Goal: Transaction & Acquisition: Purchase product/service

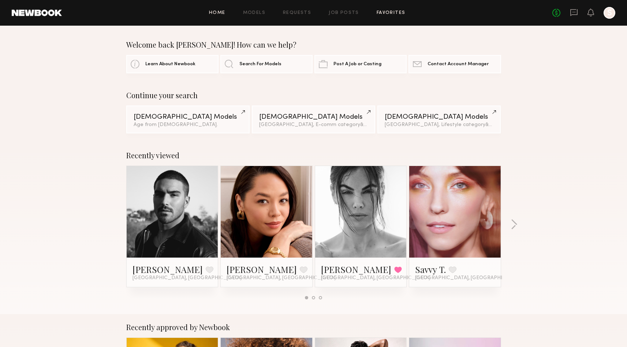
click at [378, 12] on link "Favorites" at bounding box center [391, 13] width 29 height 5
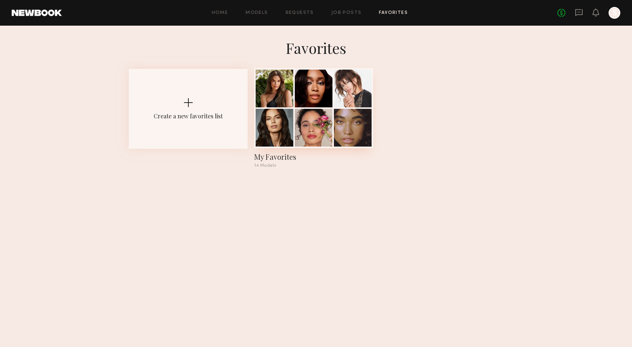
click at [314, 120] on div at bounding box center [314, 128] width 38 height 38
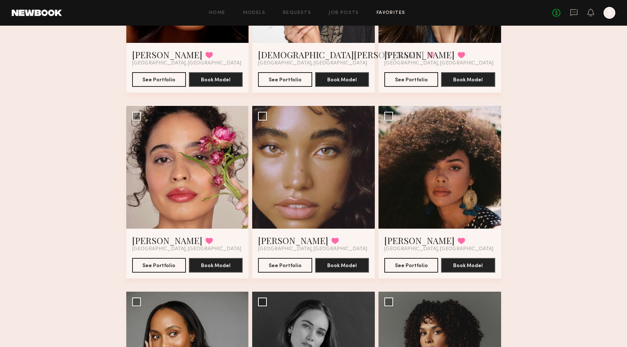
scroll to position [388, 0]
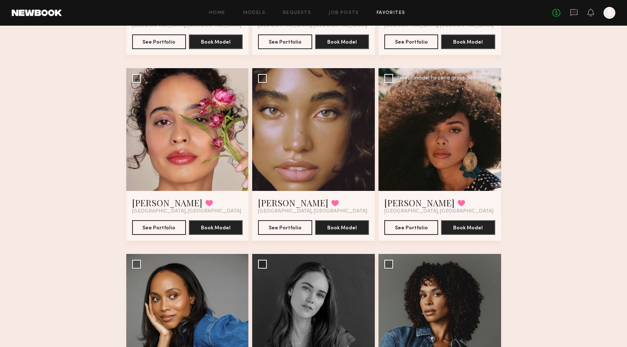
click at [451, 144] on div at bounding box center [439, 129] width 123 height 123
click at [421, 229] on button "See Portfolio" at bounding box center [411, 227] width 54 height 15
click at [550, 134] on div "Favorites My Favorites 16 Models Share Copy Shareable Link Edit Jasmine G. Favo…" at bounding box center [313, 236] width 627 height 1171
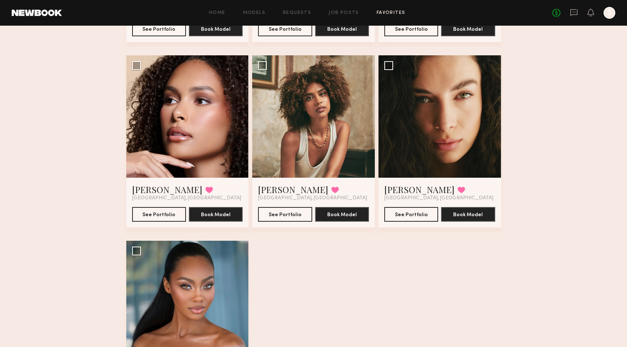
scroll to position [863, 0]
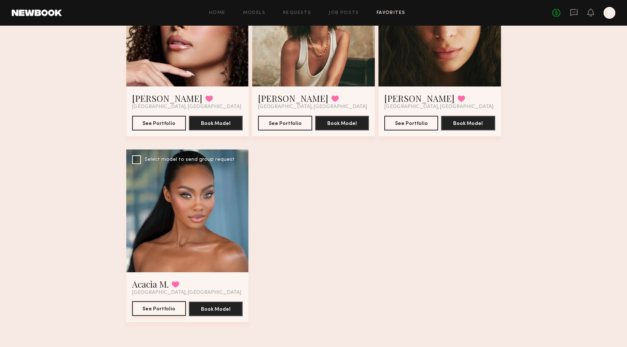
click at [164, 310] on button "See Portfolio" at bounding box center [159, 308] width 54 height 15
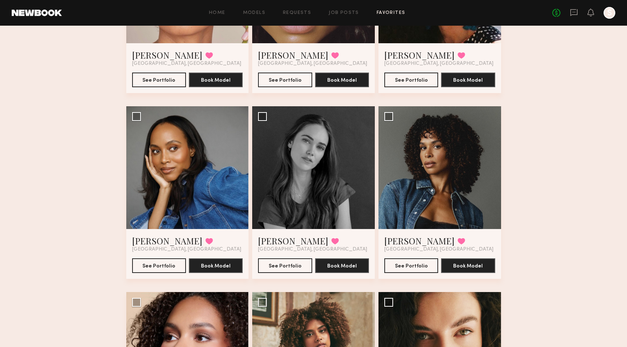
scroll to position [498, 0]
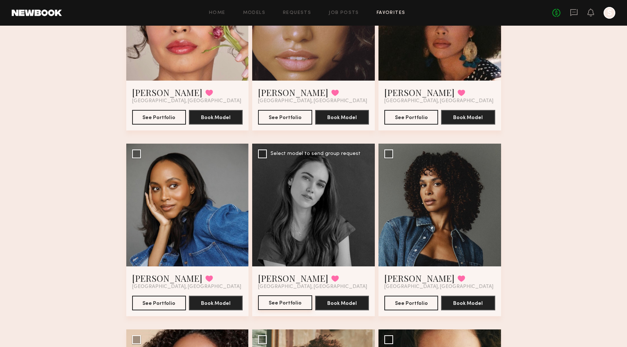
click at [284, 305] on button "See Portfolio" at bounding box center [285, 302] width 54 height 15
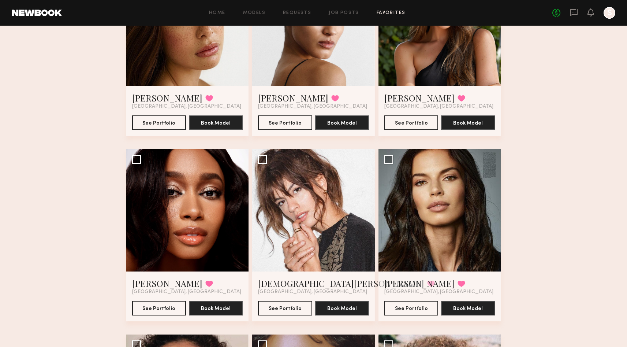
scroll to position [117, 0]
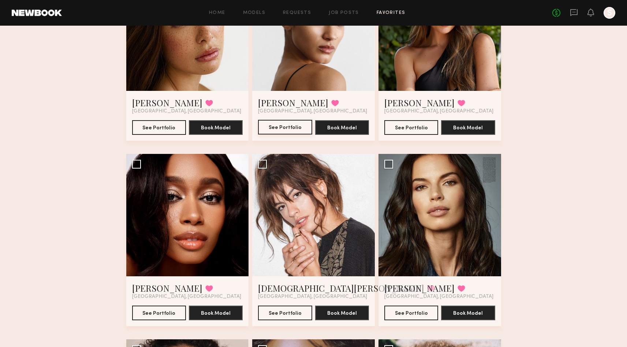
click at [272, 127] on button "See Portfolio" at bounding box center [285, 127] width 54 height 15
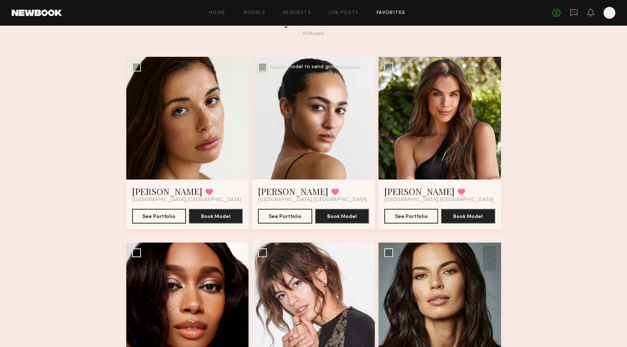
scroll to position [0, 0]
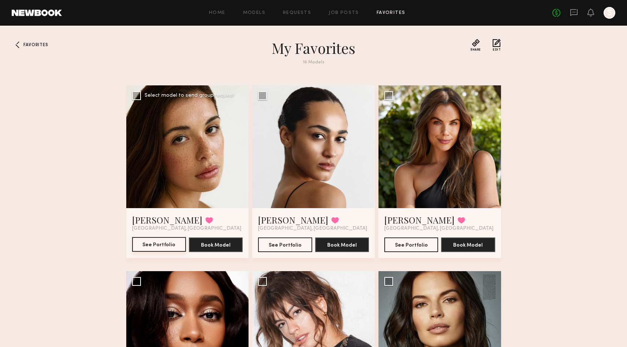
click at [143, 245] on button "See Portfolio" at bounding box center [159, 244] width 54 height 15
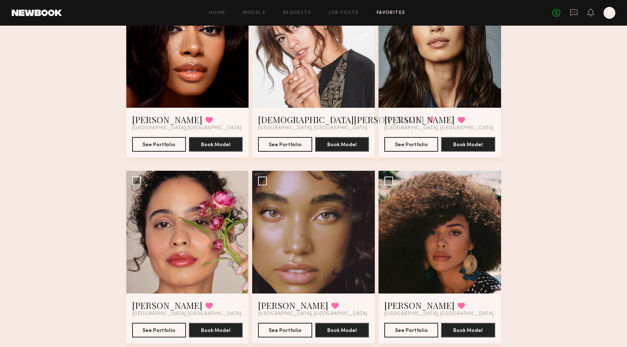
scroll to position [323, 0]
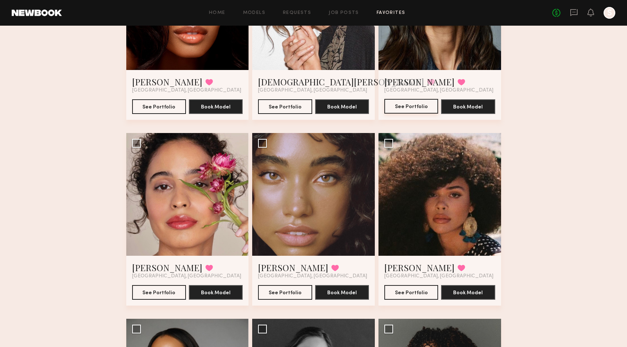
click at [412, 105] on button "See Portfolio" at bounding box center [411, 106] width 54 height 15
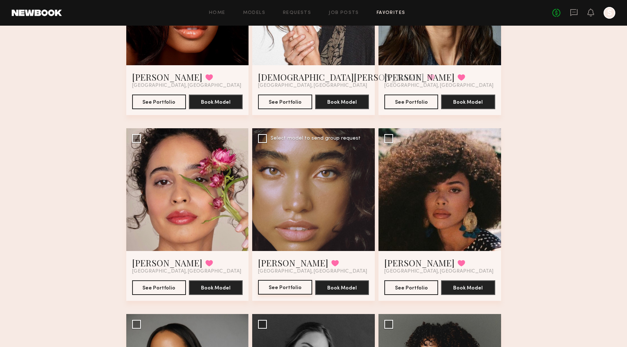
click at [285, 289] on button "See Portfolio" at bounding box center [285, 287] width 54 height 15
click at [162, 290] on button "See Portfolio" at bounding box center [159, 287] width 54 height 15
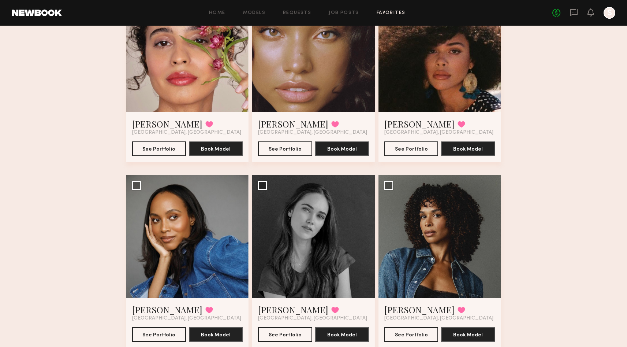
scroll to position [556, 0]
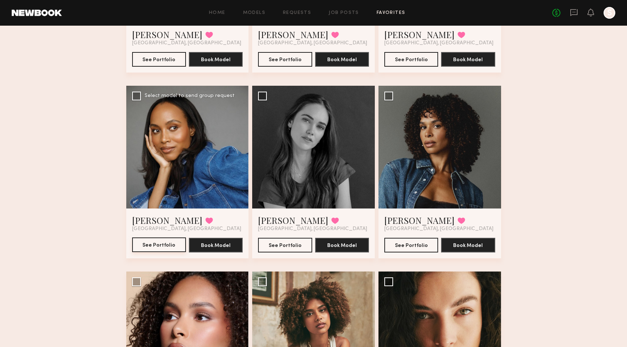
click at [142, 246] on button "See Portfolio" at bounding box center [159, 244] width 54 height 15
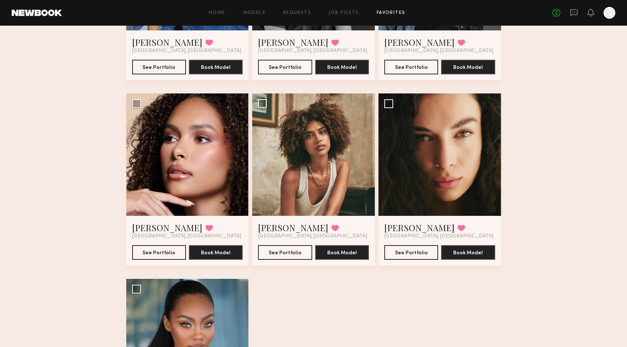
scroll to position [771, 0]
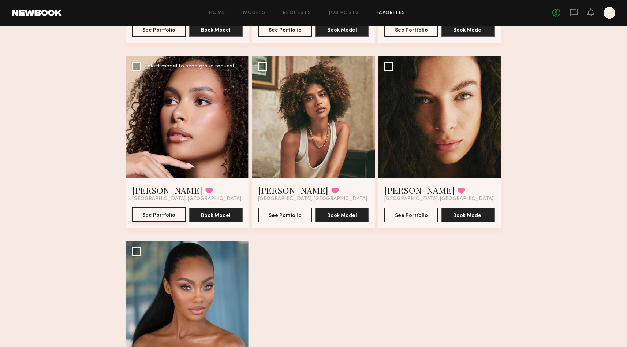
click at [160, 219] on button "See Portfolio" at bounding box center [159, 214] width 54 height 15
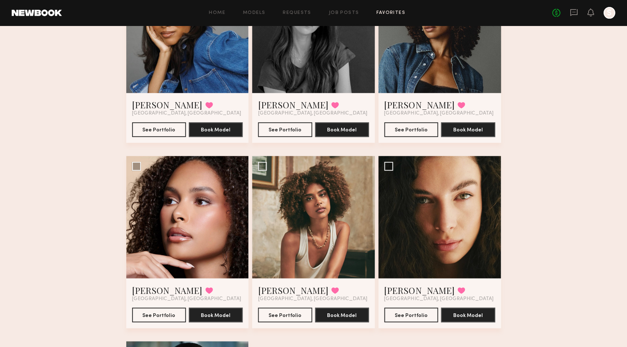
scroll to position [720, 0]
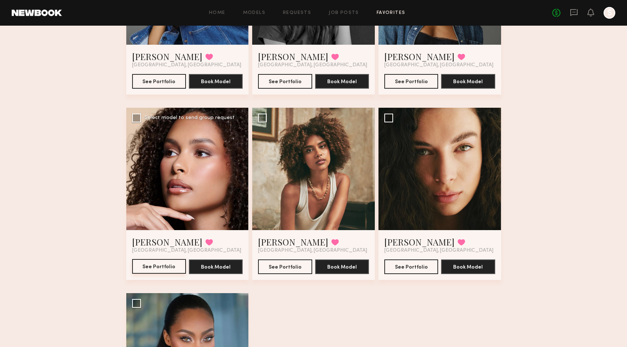
click at [156, 270] on button "See Portfolio" at bounding box center [159, 266] width 54 height 15
click at [286, 264] on button "See Portfolio" at bounding box center [285, 266] width 54 height 15
click at [421, 263] on button "See Portfolio" at bounding box center [411, 266] width 54 height 15
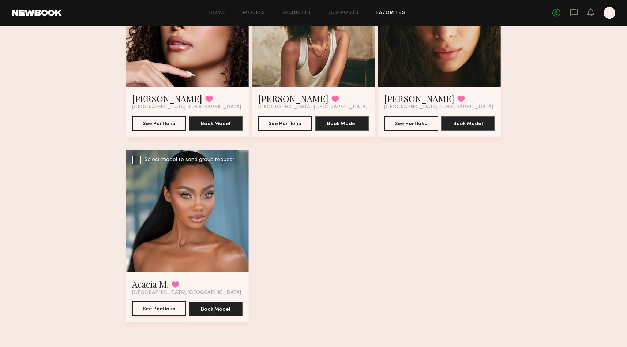
click at [169, 306] on button "See Portfolio" at bounding box center [159, 308] width 54 height 15
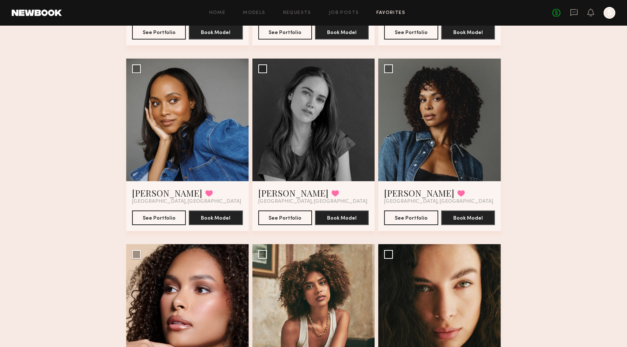
scroll to position [357, 0]
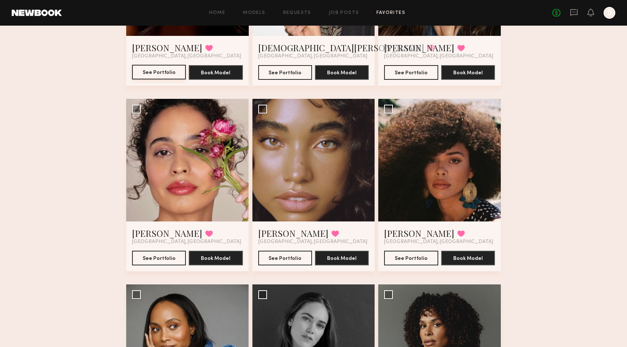
click at [168, 68] on button "See Portfolio" at bounding box center [159, 72] width 54 height 15
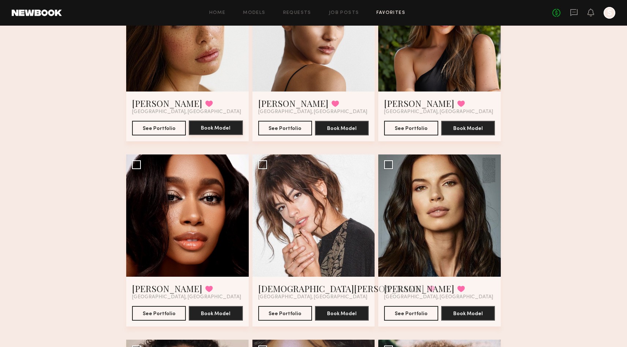
scroll to position [0, 0]
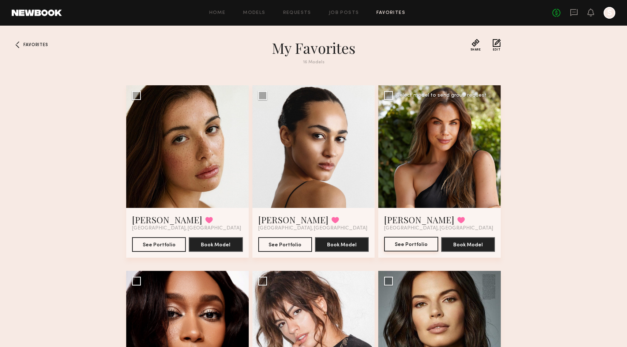
click at [406, 243] on button "See Portfolio" at bounding box center [411, 244] width 54 height 15
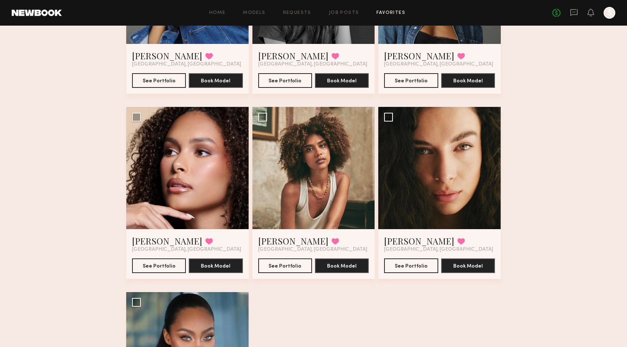
scroll to position [781, 0]
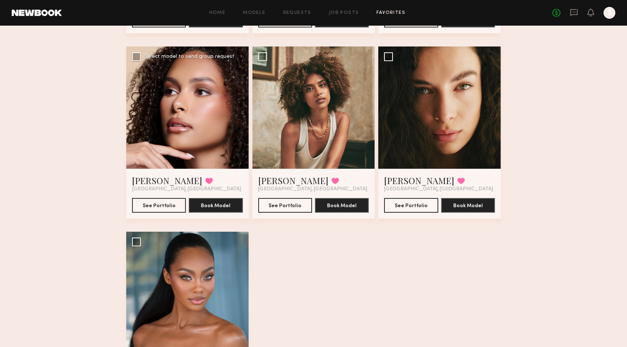
click at [181, 118] on div at bounding box center [187, 107] width 123 height 123
click at [163, 209] on button "See Portfolio" at bounding box center [159, 205] width 54 height 15
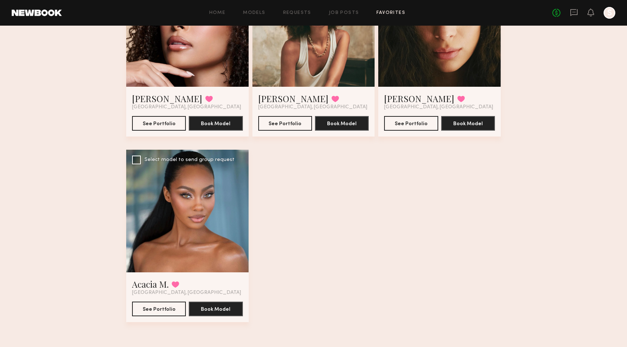
drag, startPoint x: 217, startPoint y: 208, endPoint x: 238, endPoint y: 209, distance: 20.9
click at [217, 208] on div at bounding box center [187, 211] width 123 height 123
click at [175, 307] on button "See Portfolio" at bounding box center [159, 308] width 54 height 15
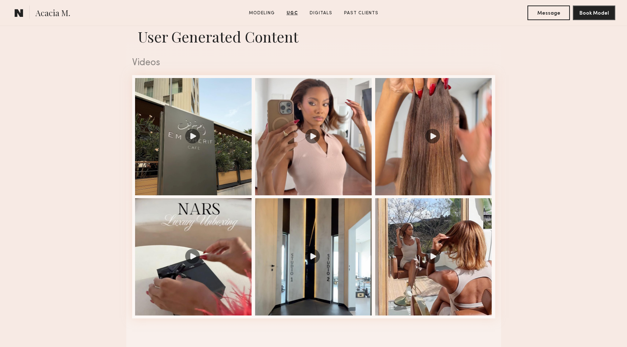
scroll to position [69, 0]
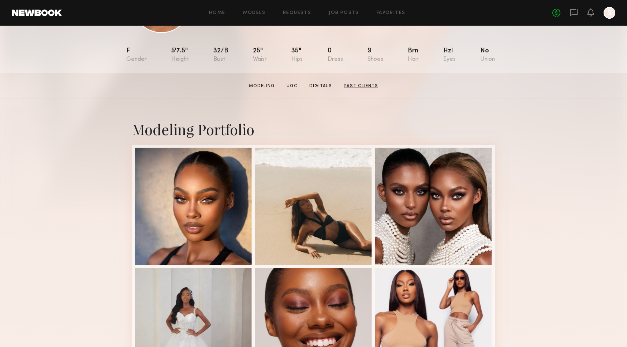
click at [363, 89] on link "Past Clients" at bounding box center [361, 86] width 40 height 7
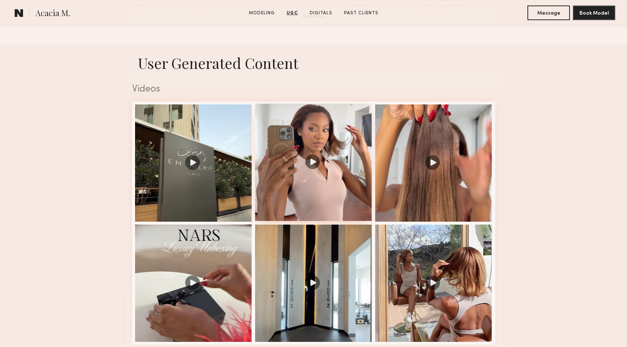
scroll to position [819, 0]
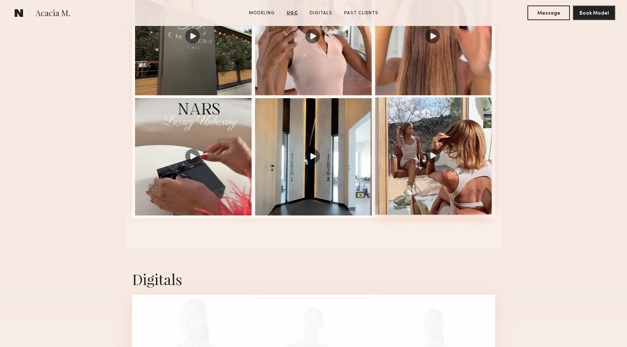
click at [397, 142] on div at bounding box center [433, 155] width 117 height 117
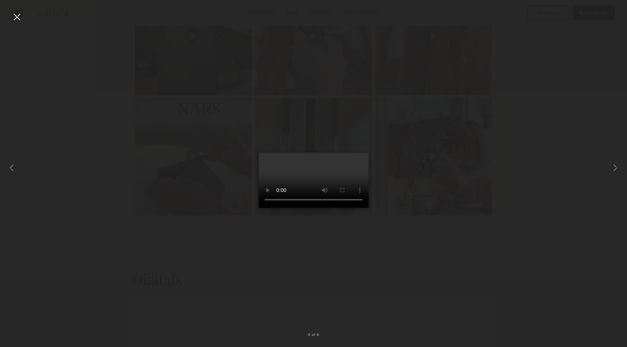
click at [301, 208] on video at bounding box center [314, 180] width 110 height 55
click at [408, 34] on div at bounding box center [313, 167] width 627 height 311
click at [429, 20] on div at bounding box center [313, 167] width 627 height 311
click at [20, 16] on div at bounding box center [17, 17] width 12 height 12
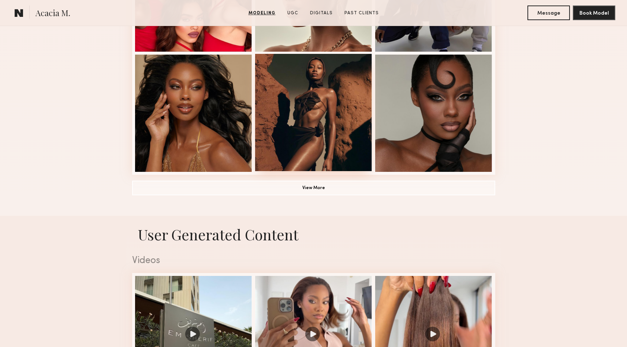
scroll to position [447, 0]
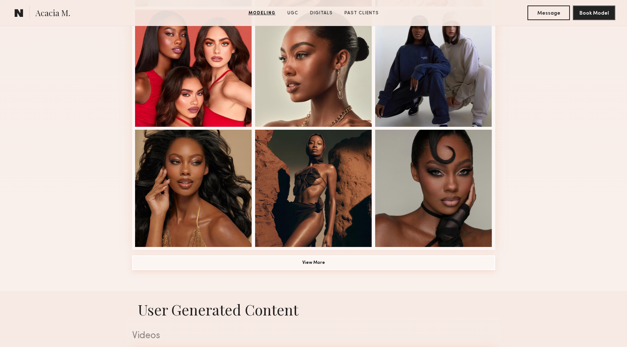
click at [309, 264] on button "View More" at bounding box center [313, 262] width 363 height 15
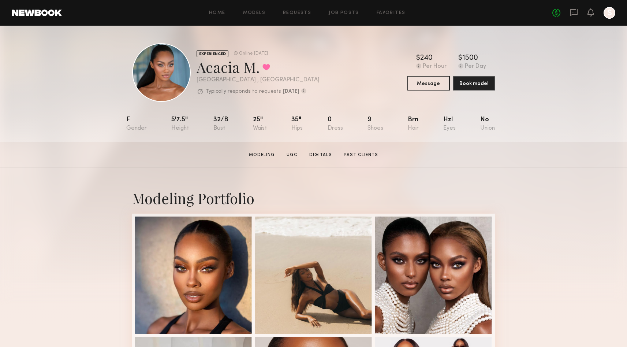
scroll to position [4, 0]
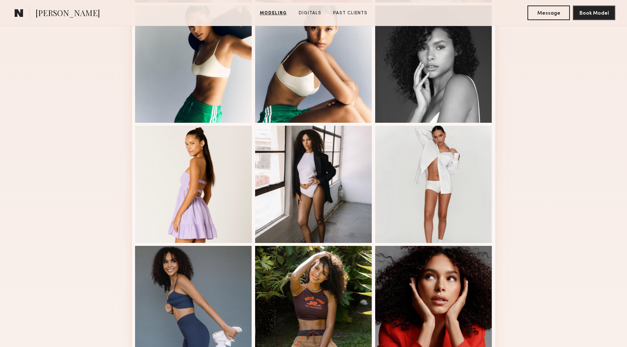
scroll to position [180, 0]
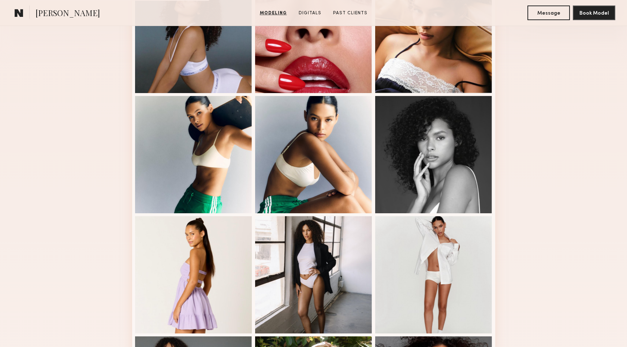
scroll to position [400, 0]
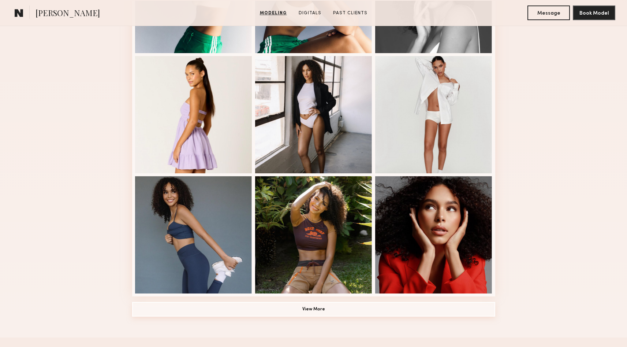
click at [310, 311] on button "View More" at bounding box center [313, 309] width 363 height 15
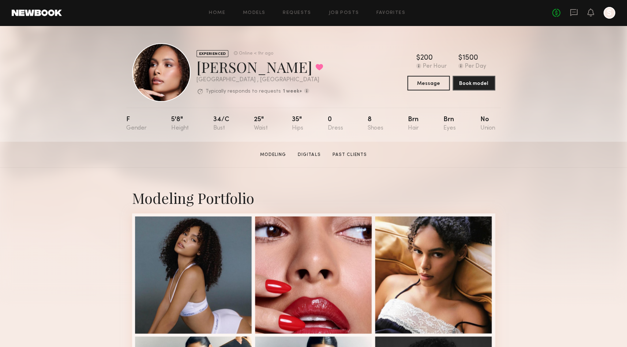
scroll to position [203, 0]
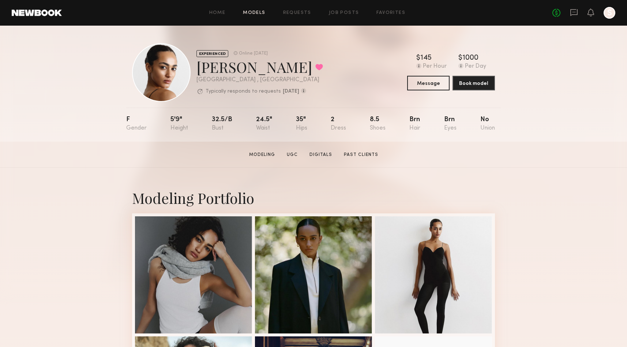
click at [253, 12] on link "Models" at bounding box center [254, 13] width 22 height 5
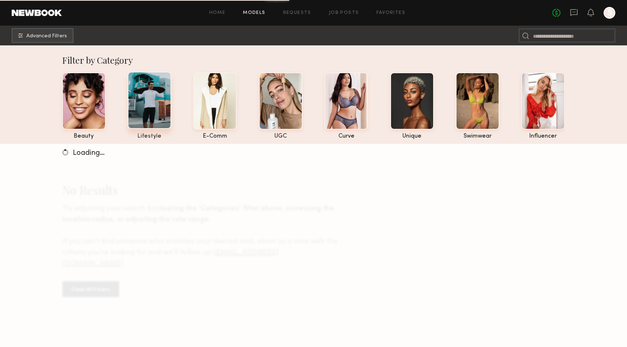
click at [159, 100] on div at bounding box center [150, 100] width 44 height 57
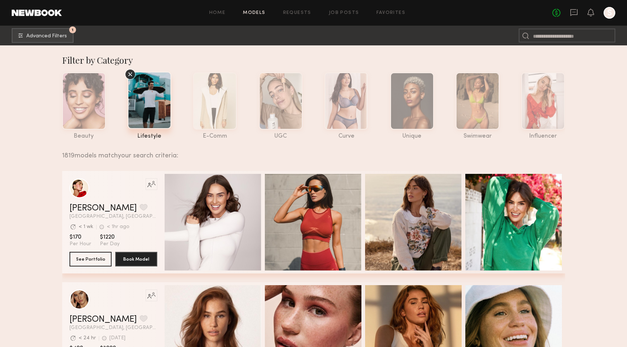
click at [380, 152] on div "1819 models match your search criteria:" at bounding box center [310, 151] width 497 height 15
click at [94, 257] on button "See Portfolio" at bounding box center [91, 258] width 42 height 15
click at [57, 34] on span "Advanced Filters" at bounding box center [46, 35] width 41 height 5
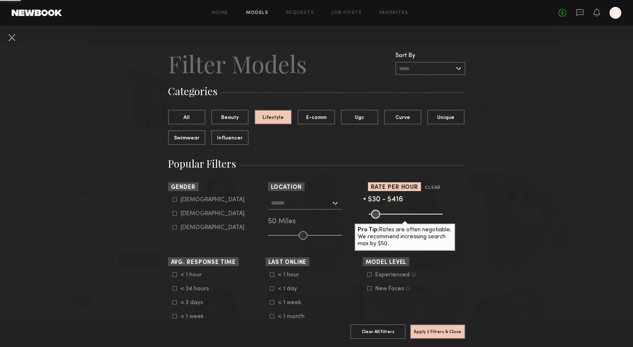
type input "***"
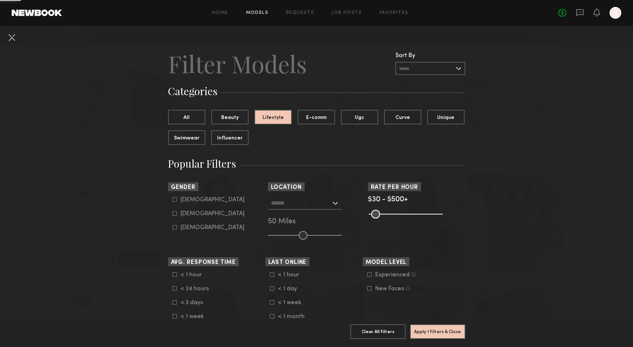
drag, startPoint x: 436, startPoint y: 214, endPoint x: 448, endPoint y: 215, distance: 11.8
click at [448, 215] on div "Pro Tip: Rates are often negotiable. We recommend increasing search max by $50." at bounding box center [416, 213] width 97 height 9
click at [364, 275] on div "Experienced Talent we’ve deemed to have ample paid, professional modeling exper…" at bounding box center [411, 282] width 97 height 20
click at [367, 275] on icon at bounding box center [369, 274] width 4 height 4
click at [180, 215] on div "Female" at bounding box center [212, 214] width 64 height 4
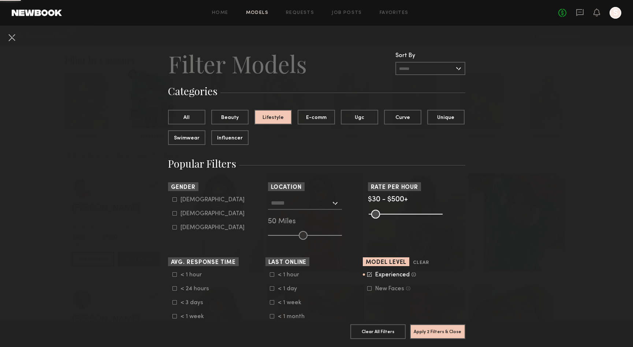
type input "**"
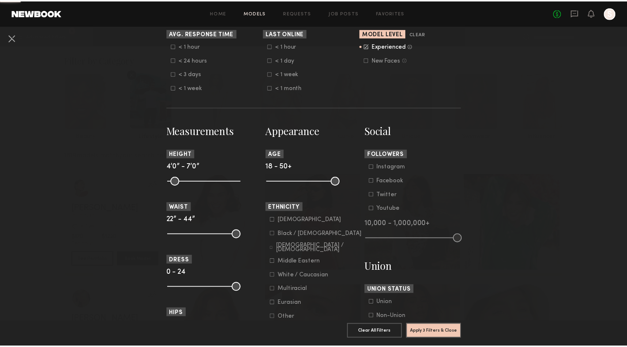
scroll to position [304, 0]
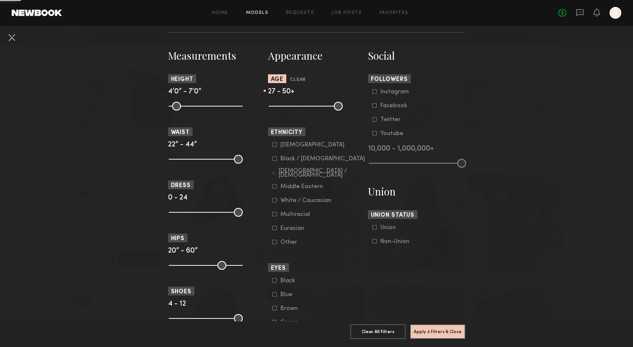
drag, startPoint x: 273, startPoint y: 105, endPoint x: 290, endPoint y: 107, distance: 17.0
type input "**"
click at [289, 107] on input "range" at bounding box center [306, 106] width 74 height 9
click at [429, 324] on button "Apply 4 Filters & Close" at bounding box center [437, 331] width 55 height 15
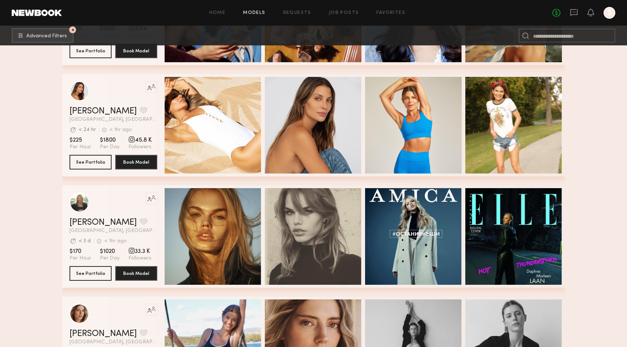
scroll to position [1396, 0]
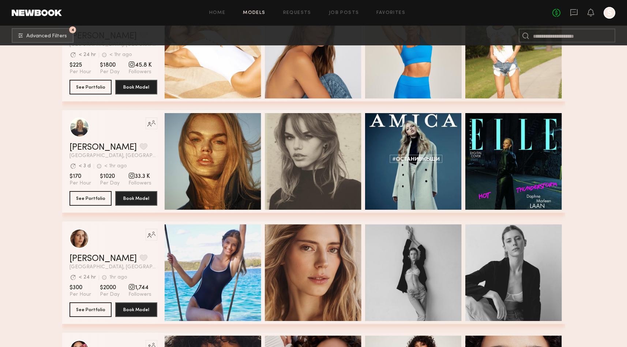
click at [582, 124] on section "Filter by Category beauty lifestyle e-comm UGC curve unique swimwear influencer…" at bounding box center [313, 47] width 627 height 2796
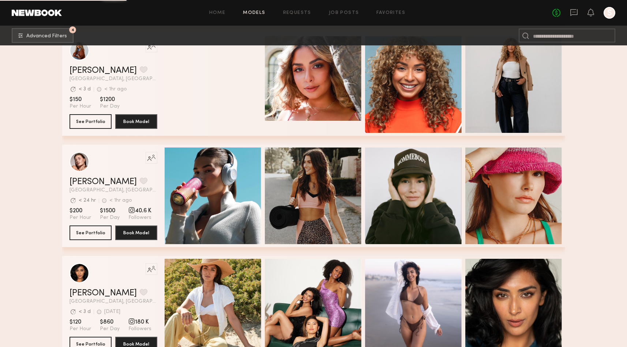
scroll to position [6518, 0]
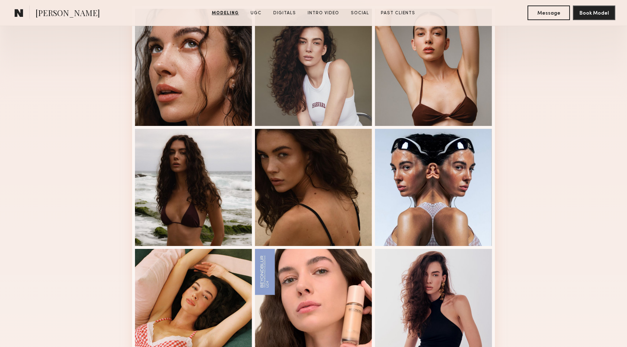
scroll to position [437, 0]
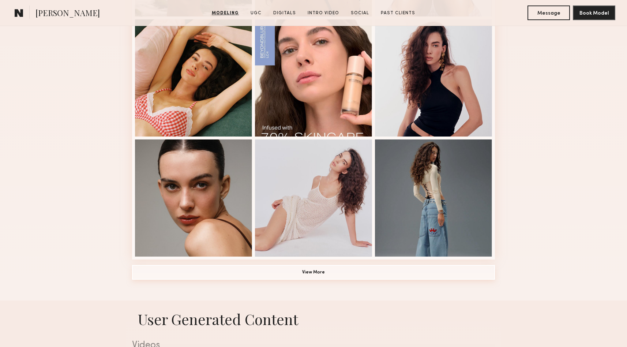
click at [333, 275] on button "View More" at bounding box center [313, 272] width 363 height 15
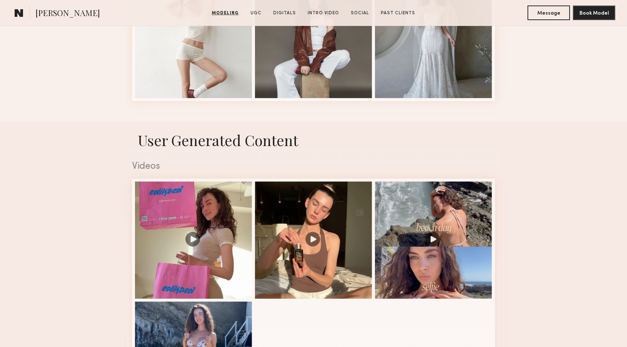
scroll to position [89, 0]
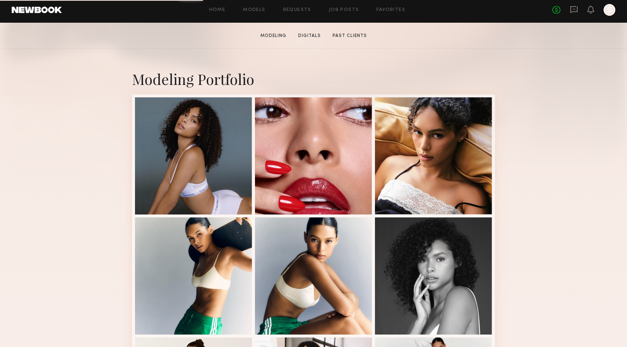
scroll to position [194, 0]
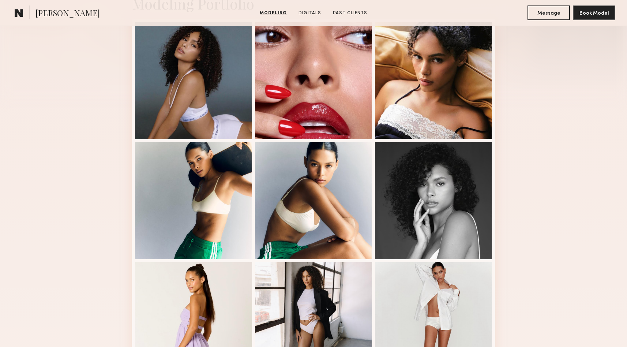
click at [559, 160] on div "Modeling Portfolio View More" at bounding box center [313, 258] width 627 height 570
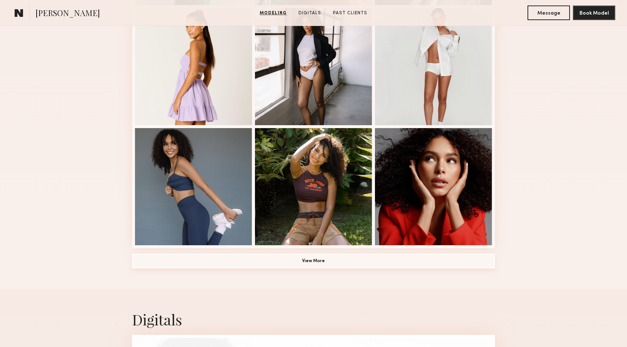
click at [295, 263] on button "View More" at bounding box center [313, 261] width 363 height 15
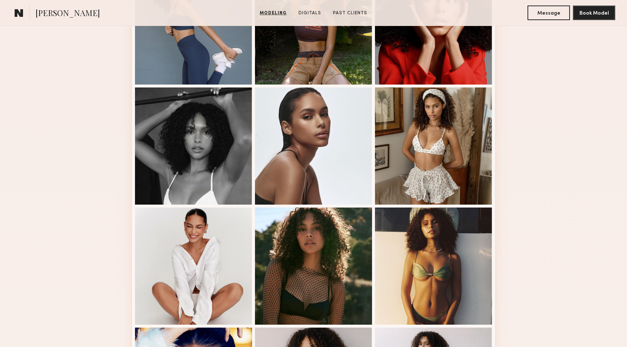
scroll to position [0, 0]
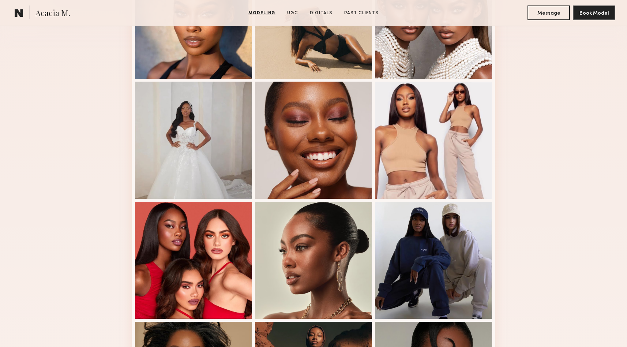
scroll to position [433, 0]
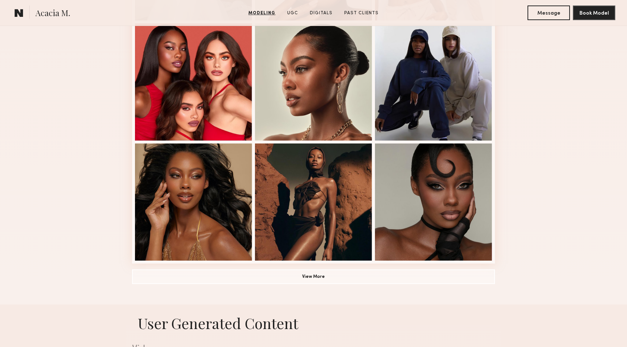
click at [555, 230] on div "Modeling Portfolio View More" at bounding box center [313, 20] width 627 height 570
click at [338, 272] on button "View More" at bounding box center [313, 276] width 363 height 15
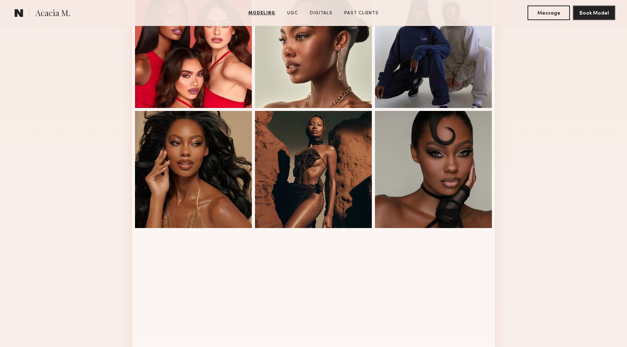
scroll to position [503, 0]
